Goal: Task Accomplishment & Management: Manage account settings

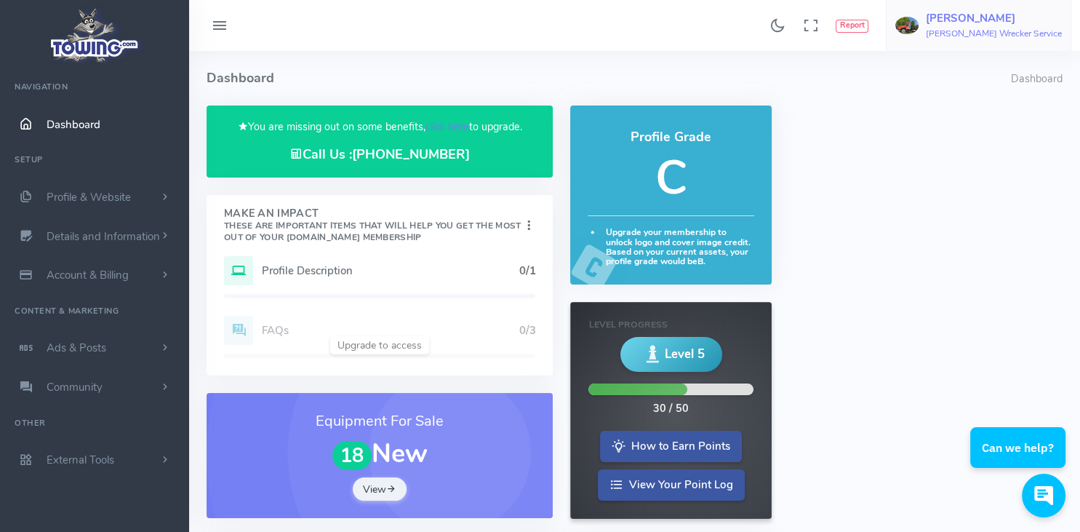
click at [990, 34] on h6 "[PERSON_NAME] Wrecker Service" at bounding box center [994, 33] width 136 height 9
click at [661, 64] on h4 "Dashboard" at bounding box center [609, 78] width 804 height 55
click at [111, 201] on span "Profile & Website" at bounding box center [89, 197] width 84 height 15
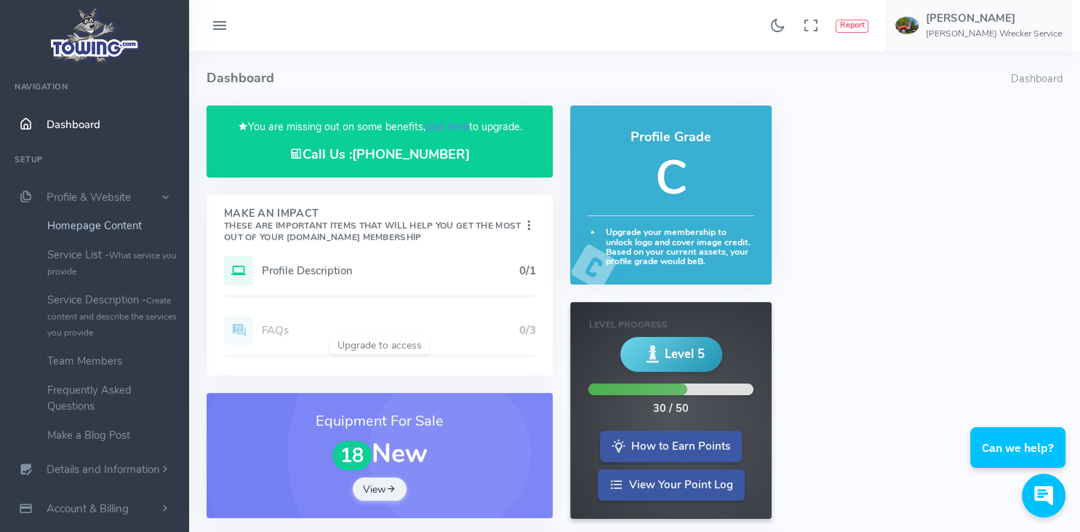
click at [108, 224] on link "Homepage Content" at bounding box center [112, 225] width 153 height 29
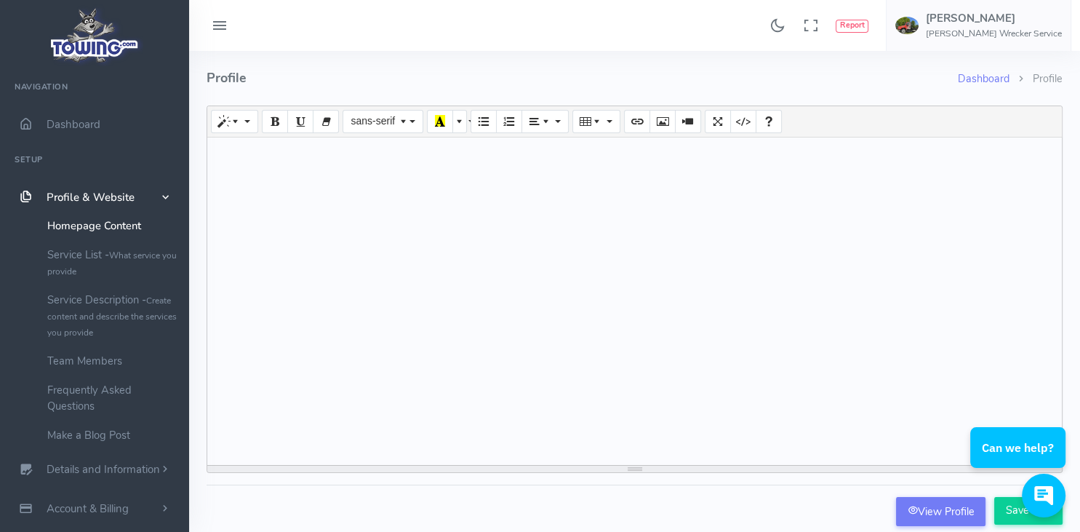
click at [439, 273] on div at bounding box center [634, 300] width 854 height 327
click at [83, 367] on link "Team Members" at bounding box center [112, 360] width 153 height 29
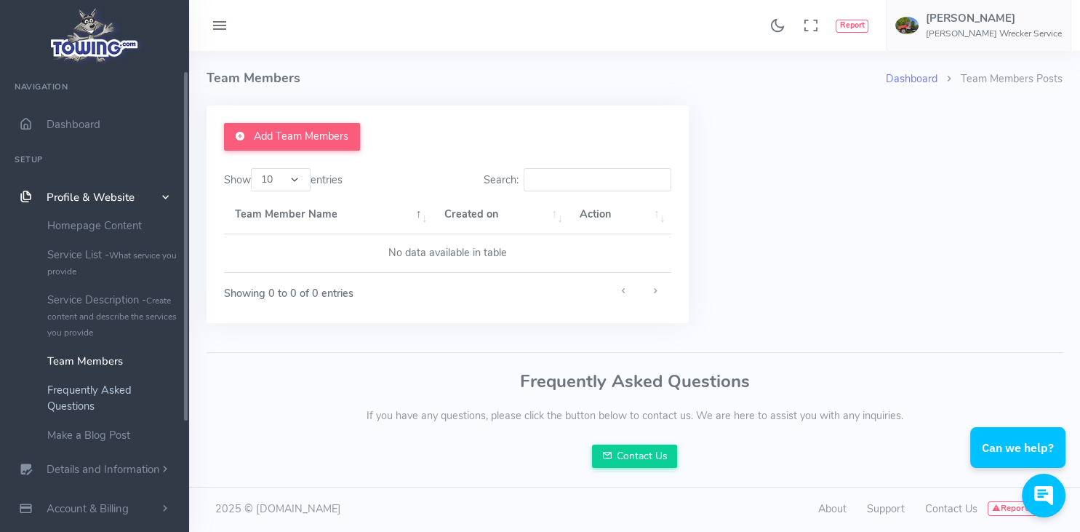
click at [93, 387] on link "Frequently Asked Questions" at bounding box center [112, 397] width 153 height 45
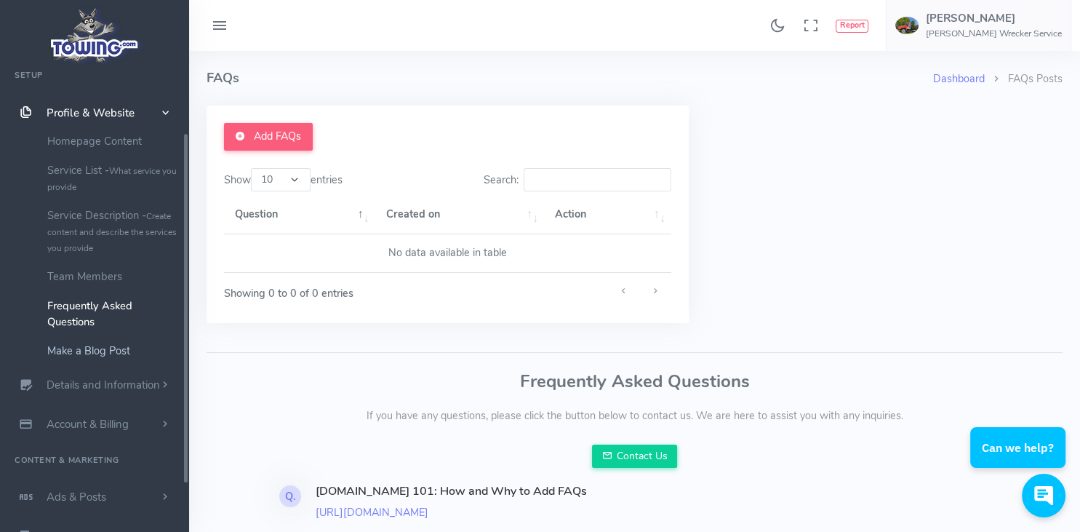
scroll to position [87, 0]
click at [118, 141] on link "Homepage Content" at bounding box center [112, 138] width 153 height 29
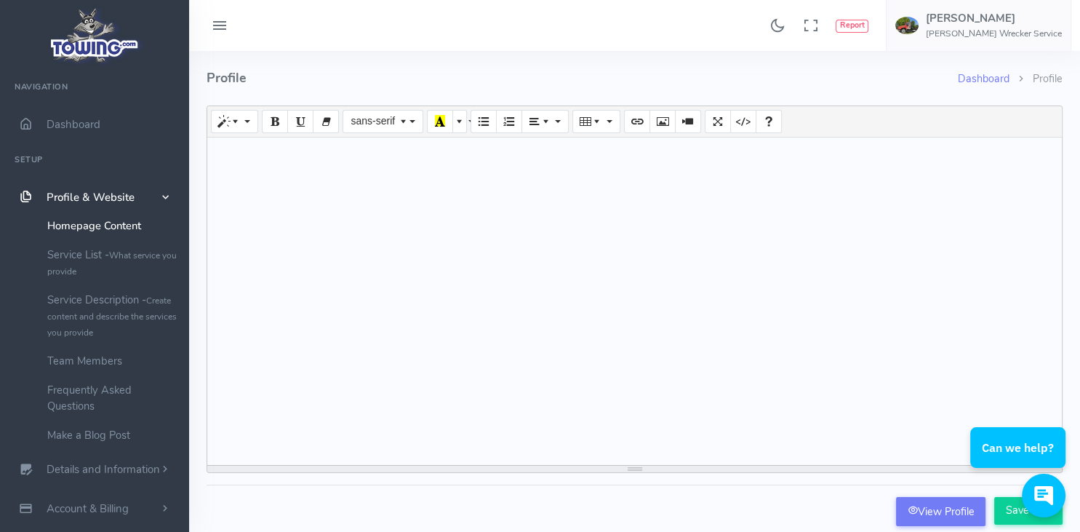
click at [329, 175] on div at bounding box center [634, 300] width 854 height 327
click at [948, 516] on link "View Profile" at bounding box center [940, 511] width 89 height 29
click at [1013, 513] on div "Can we help?" at bounding box center [1011, 495] width 110 height 44
click at [1006, 510] on div "Can we help?" at bounding box center [1011, 495] width 110 height 44
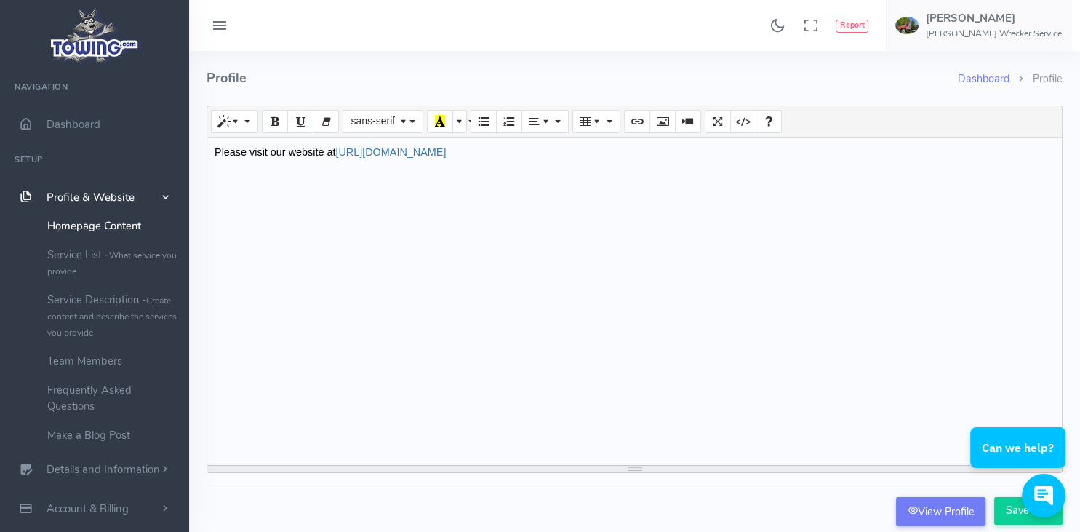
click at [1006, 510] on div "Can we help?" at bounding box center [1011, 495] width 110 height 44
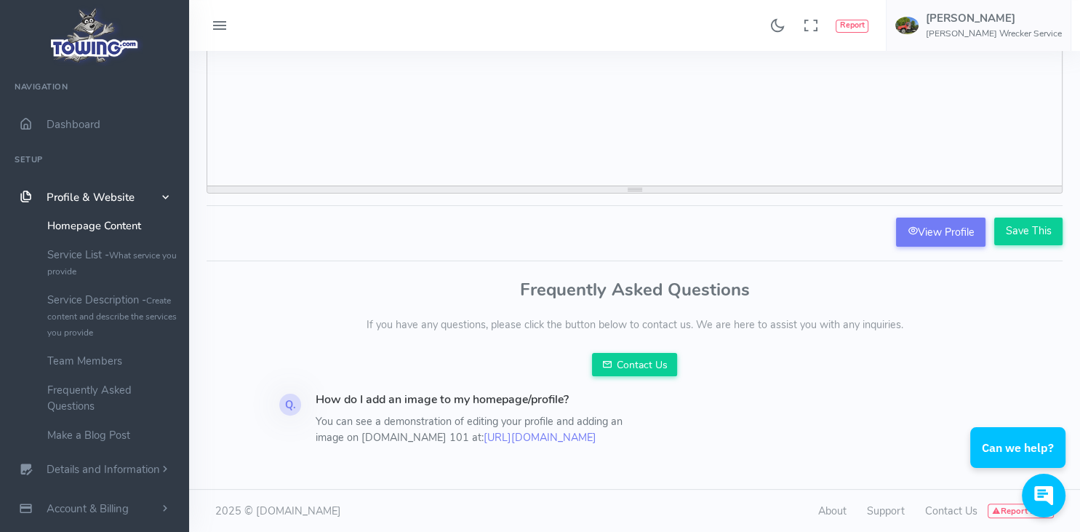
scroll to position [280, 0]
drag, startPoint x: 1079, startPoint y: 263, endPoint x: 115, endPoint y: 39, distance: 990.1
click at [1026, 236] on input "Save This" at bounding box center [1028, 231] width 68 height 28
